Goal: Navigation & Orientation: Find specific page/section

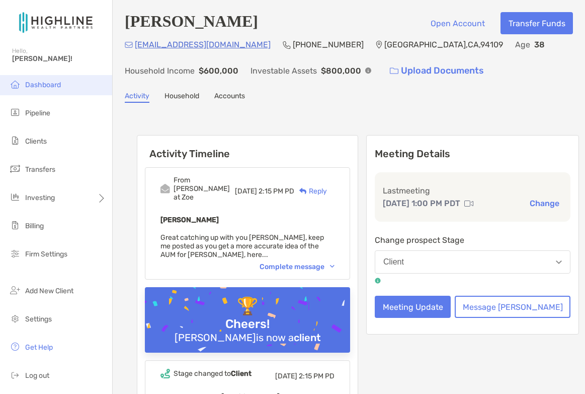
click at [46, 85] on span "Dashboard" at bounding box center [43, 85] width 36 height 9
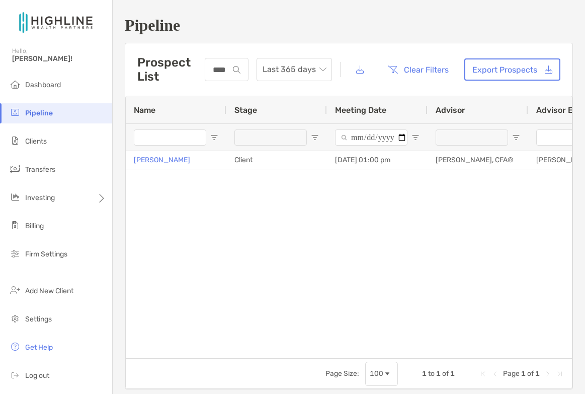
click at [43, 117] on span "Pipeline" at bounding box center [39, 113] width 28 height 9
